Goal: Transaction & Acquisition: Purchase product/service

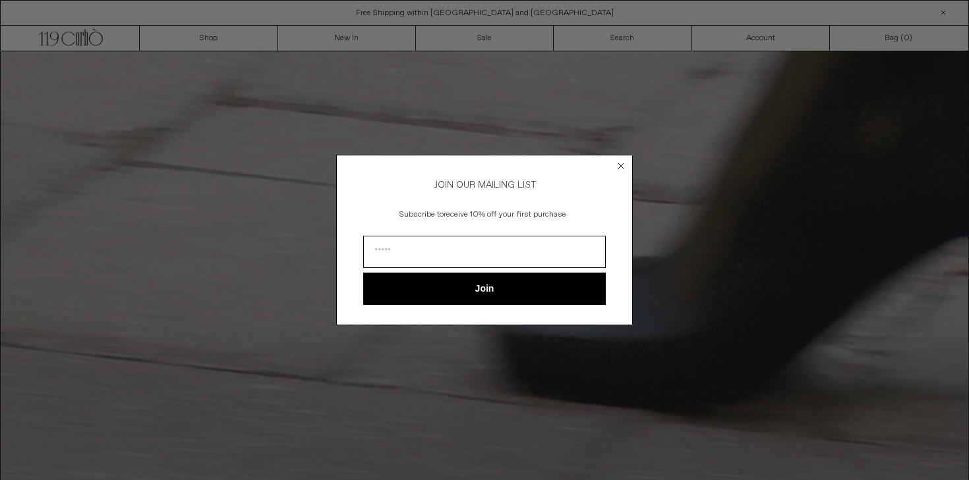
click at [622, 162] on circle "Close dialog" at bounding box center [621, 166] width 13 height 13
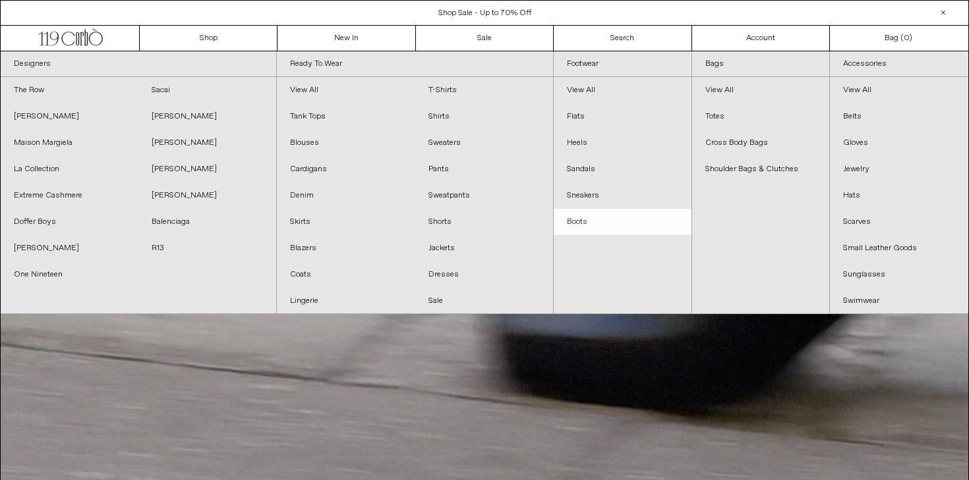
click at [581, 225] on link "Boots" at bounding box center [623, 222] width 138 height 26
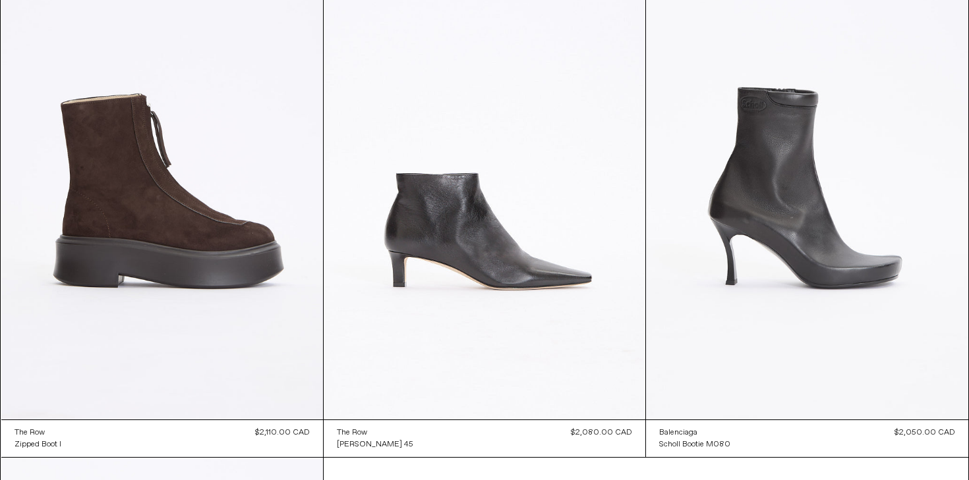
scroll to position [2234, 0]
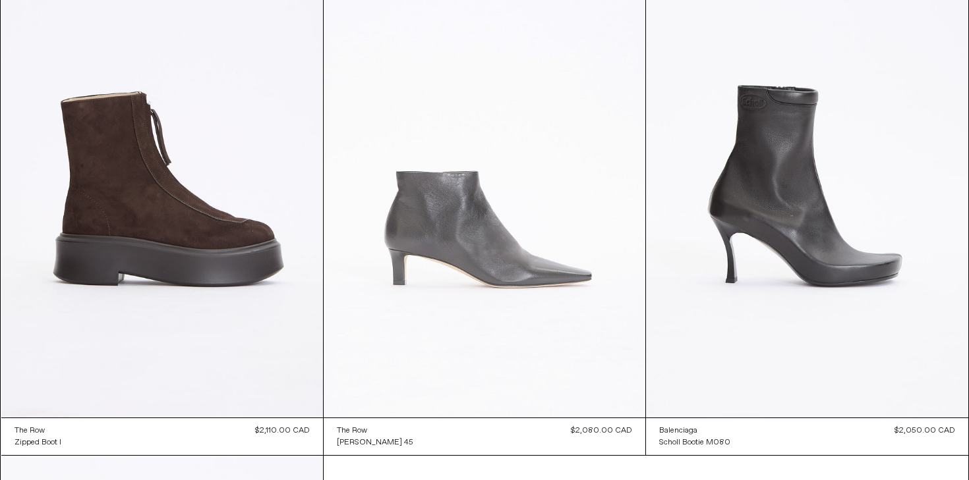
click at [514, 273] on at bounding box center [485, 176] width 322 height 482
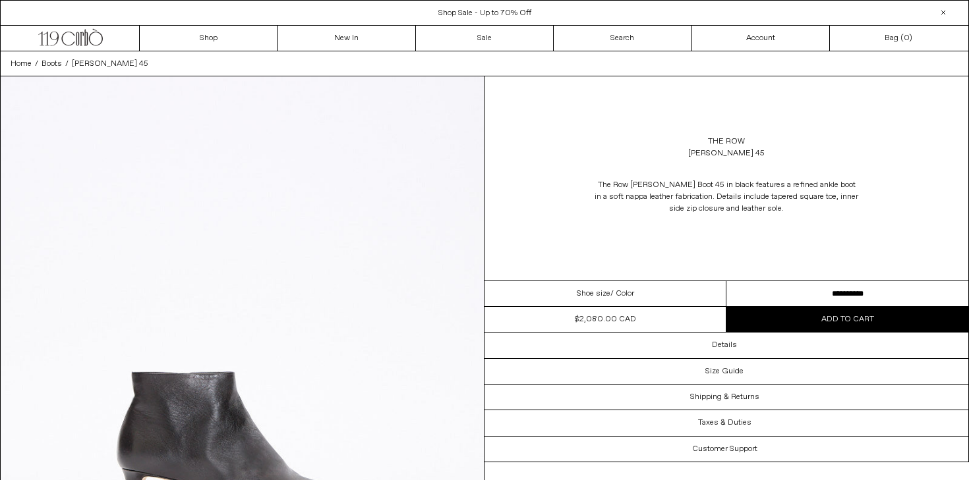
click at [542, 291] on div "Shoe size / Color" at bounding box center [605, 294] width 242 height 26
click at [581, 281] on div "Shoe size / Color" at bounding box center [605, 294] width 242 height 26
click at [583, 293] on span "Shoe size" at bounding box center [594, 294] width 34 height 12
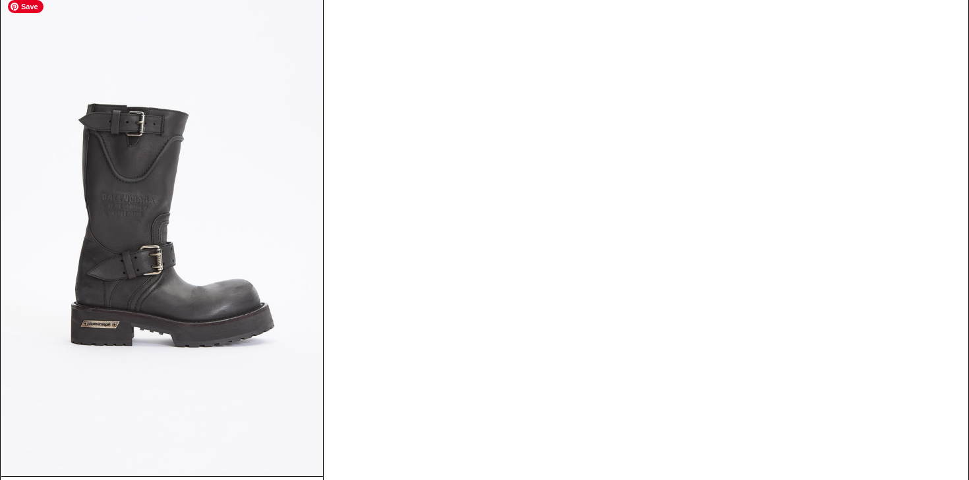
scroll to position [2782, 0]
